Goal: Task Accomplishment & Management: Use online tool/utility

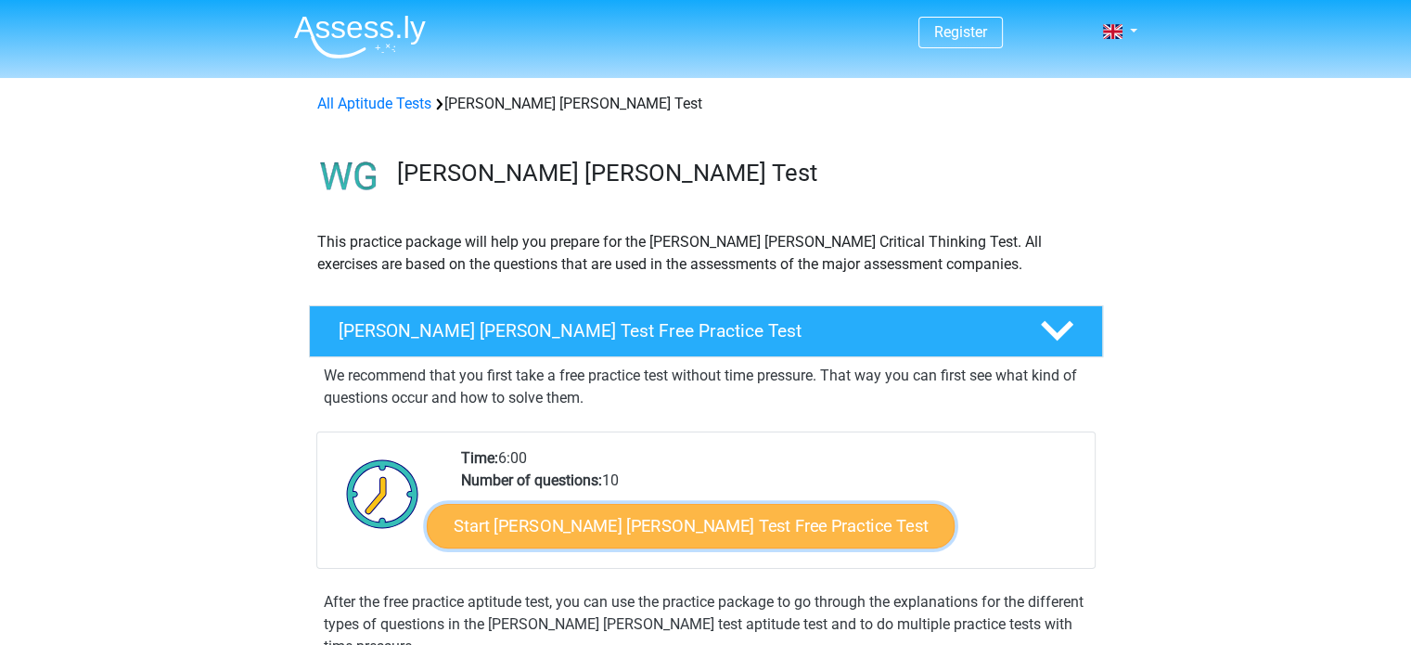
click at [700, 537] on link "Start Watson Glaser Test Free Practice Test" at bounding box center [691, 526] width 528 height 45
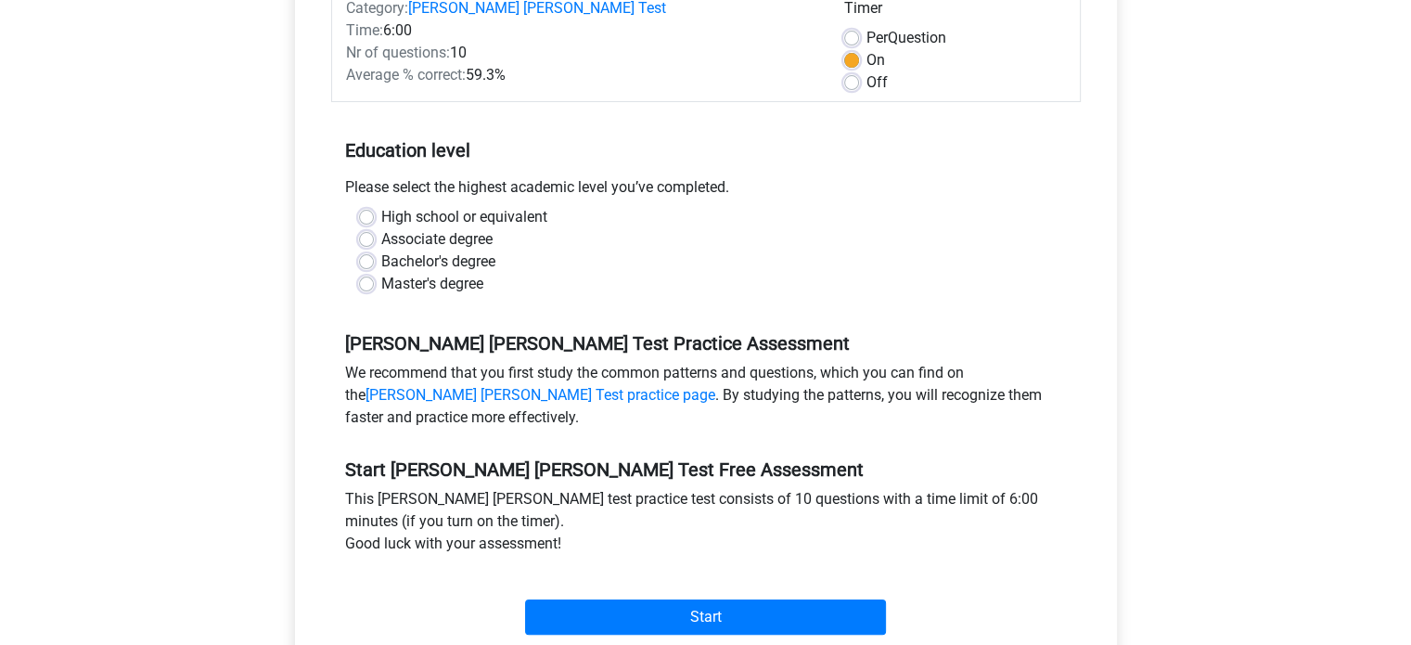
scroll to position [286, 0]
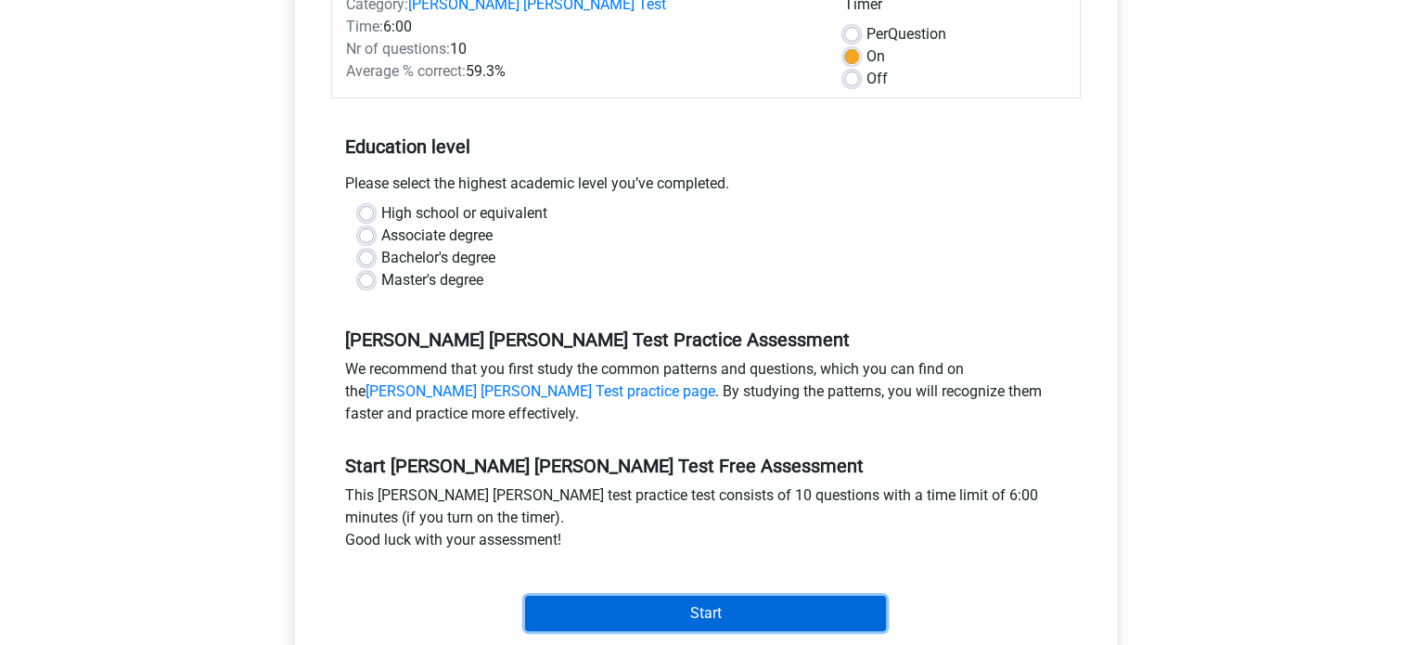
click at [688, 596] on input "Start" at bounding box center [705, 613] width 361 height 35
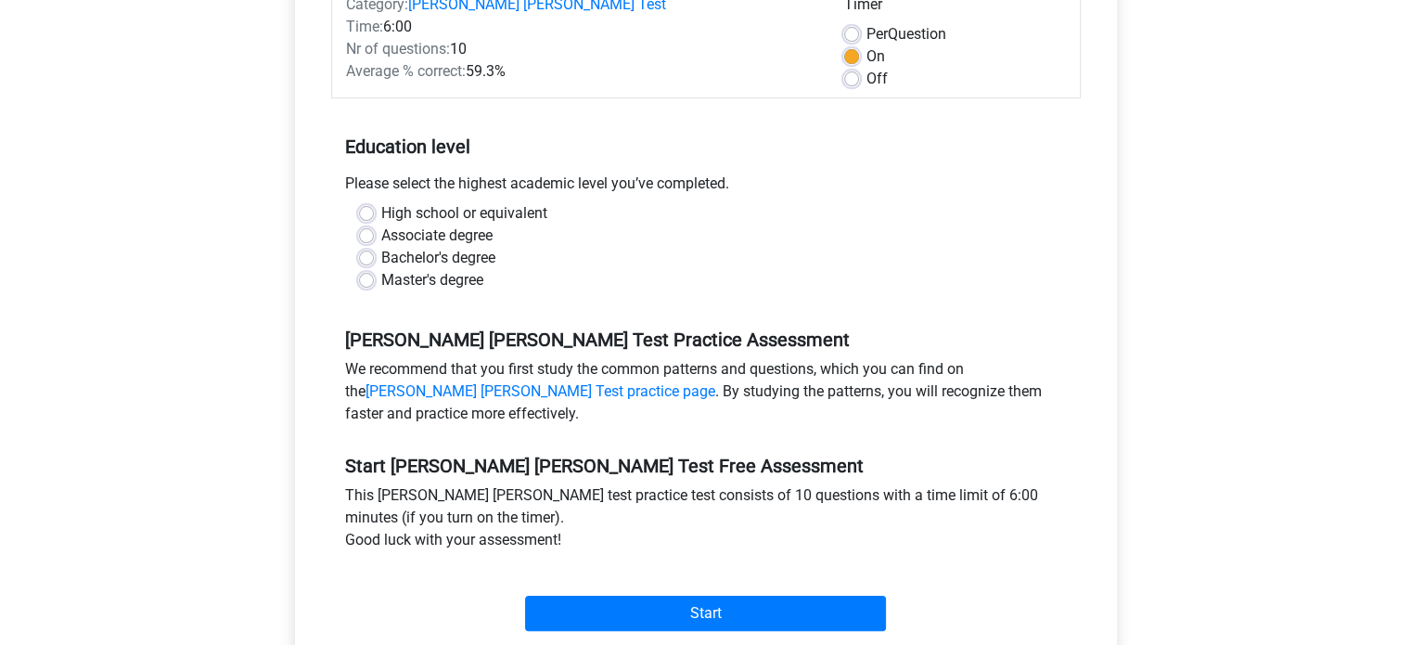
click at [617, 225] on div "Associate degree" at bounding box center [706, 236] width 694 height 22
click at [466, 247] on label "Bachelor's degree" at bounding box center [438, 258] width 114 height 22
click at [374, 247] on input "Bachelor's degree" at bounding box center [366, 256] width 15 height 19
radio input "true"
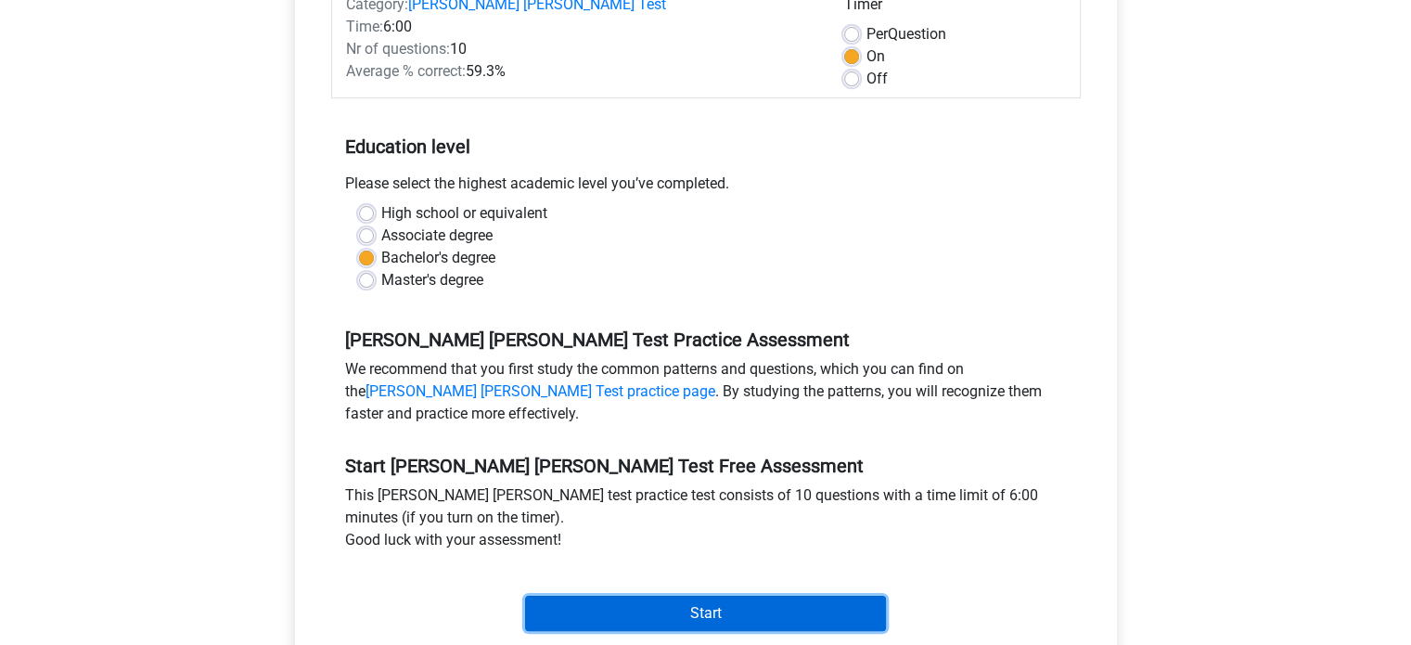
click at [662, 601] on input "Start" at bounding box center [705, 613] width 361 height 35
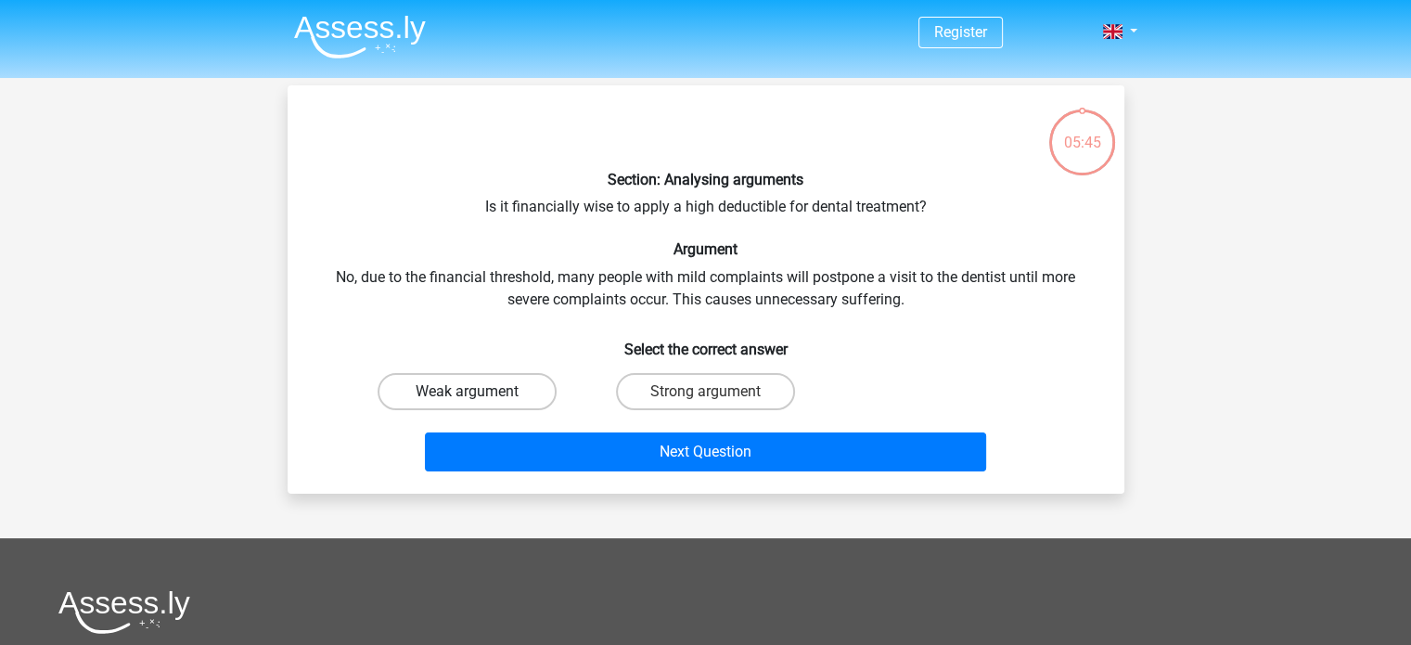
click at [508, 392] on label "Weak argument" at bounding box center [467, 391] width 179 height 37
click at [479, 392] on input "Weak argument" at bounding box center [473, 398] width 12 height 12
radio input "true"
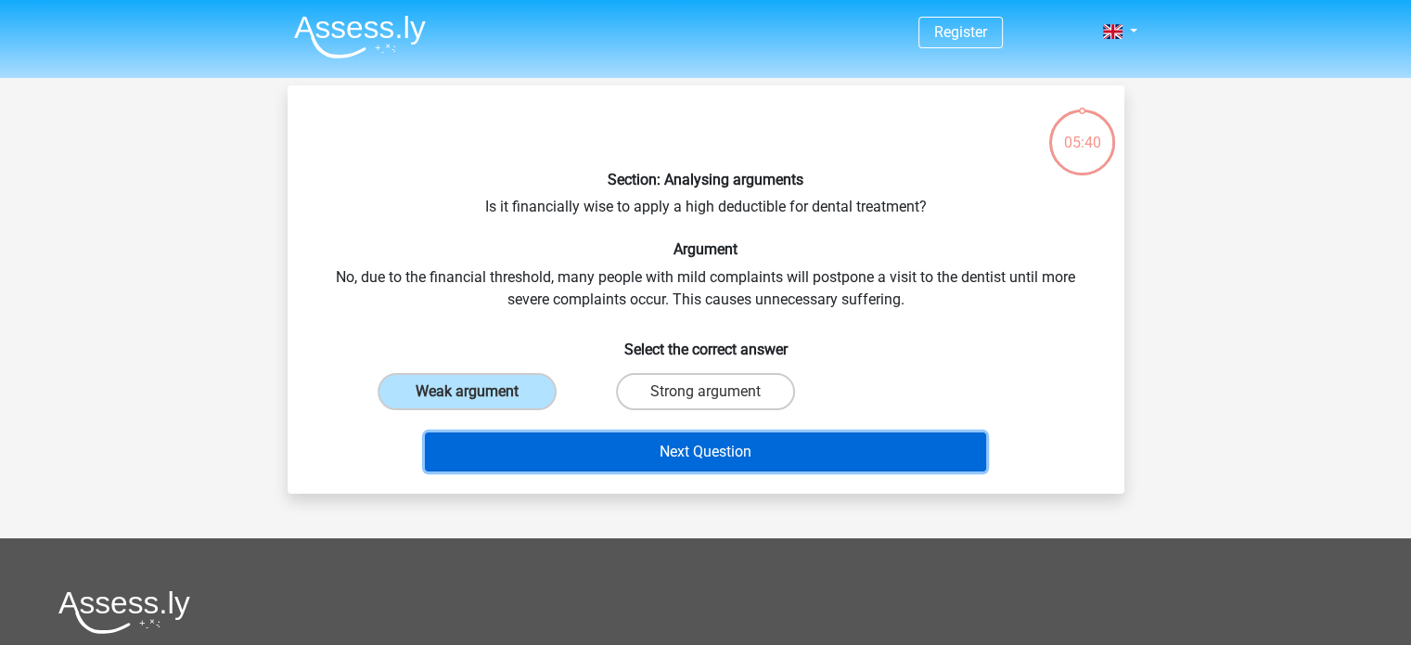
click at [612, 448] on button "Next Question" at bounding box center [705, 451] width 561 height 39
